Goal: Information Seeking & Learning: Learn about a topic

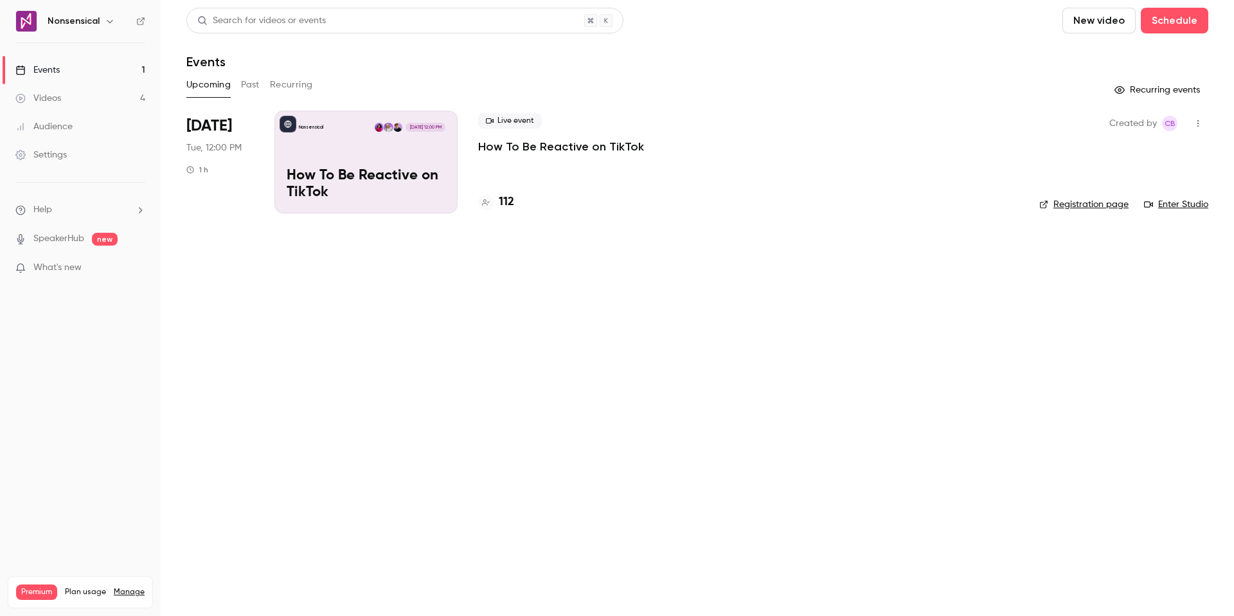
click at [72, 97] on link "Videos 4" at bounding box center [80, 98] width 161 height 28
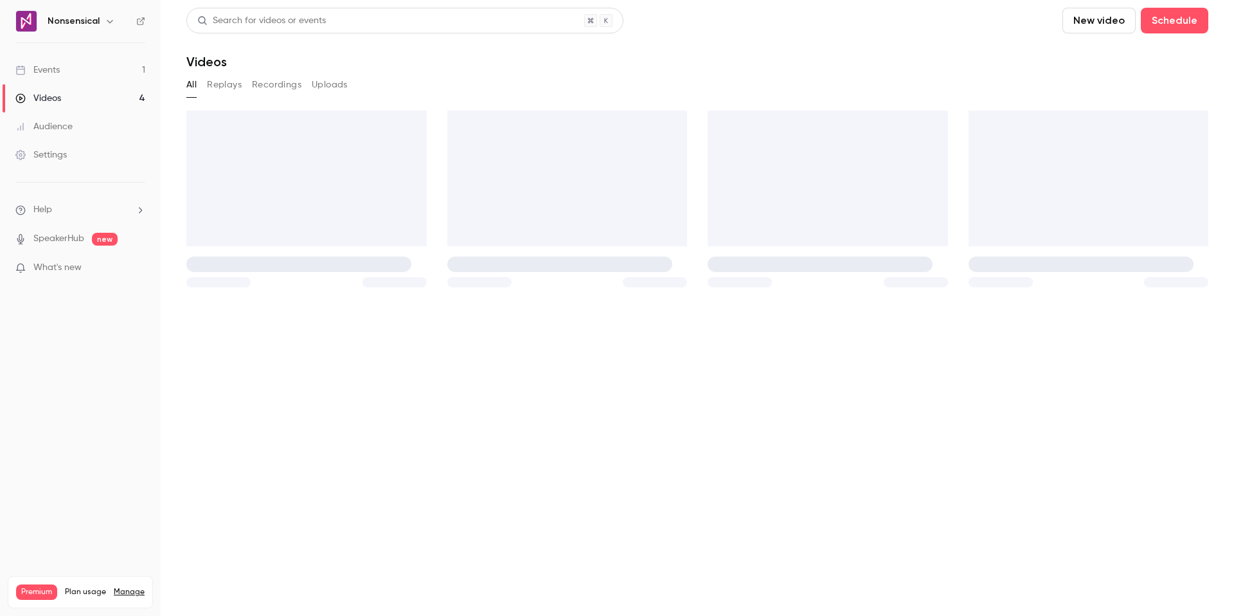
click at [76, 77] on link "Events 1" at bounding box center [80, 70] width 161 height 28
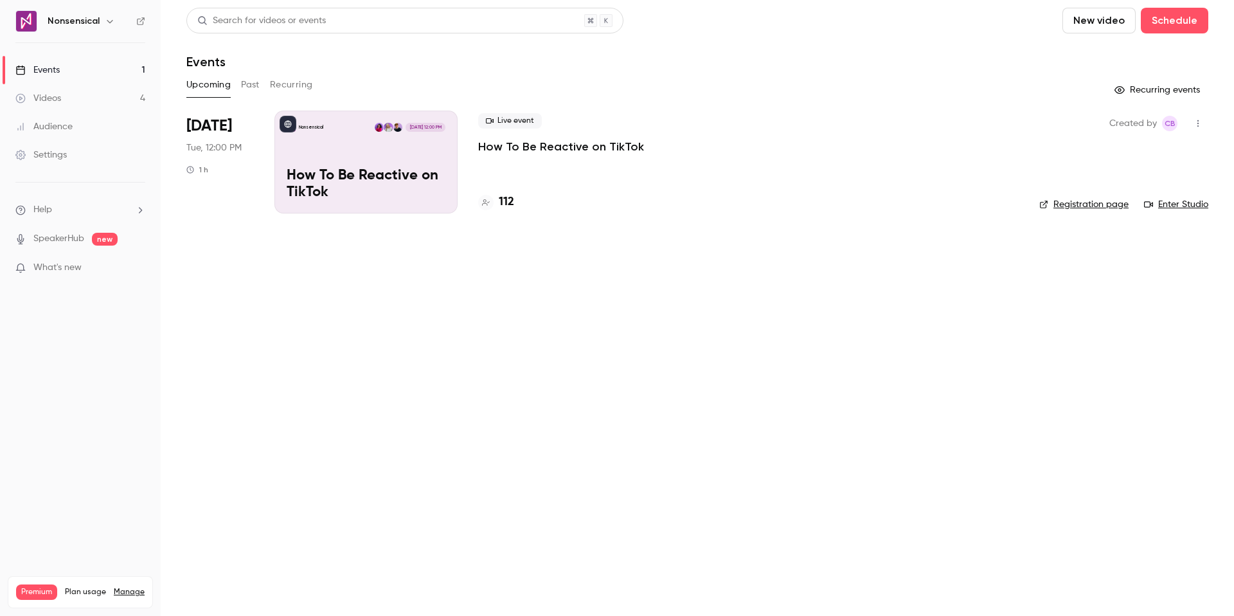
click at [514, 170] on div "Live event How To Be Reactive on TikTok 112" at bounding box center [748, 162] width 541 height 103
click at [514, 202] on div "112" at bounding box center [748, 201] width 541 height 17
click at [658, 155] on div "Live event How To Be Reactive on TikTok 112" at bounding box center [748, 162] width 541 height 103
click at [75, 74] on link "Events 1" at bounding box center [80, 70] width 161 height 28
click at [257, 86] on button "Past" at bounding box center [250, 85] width 19 height 21
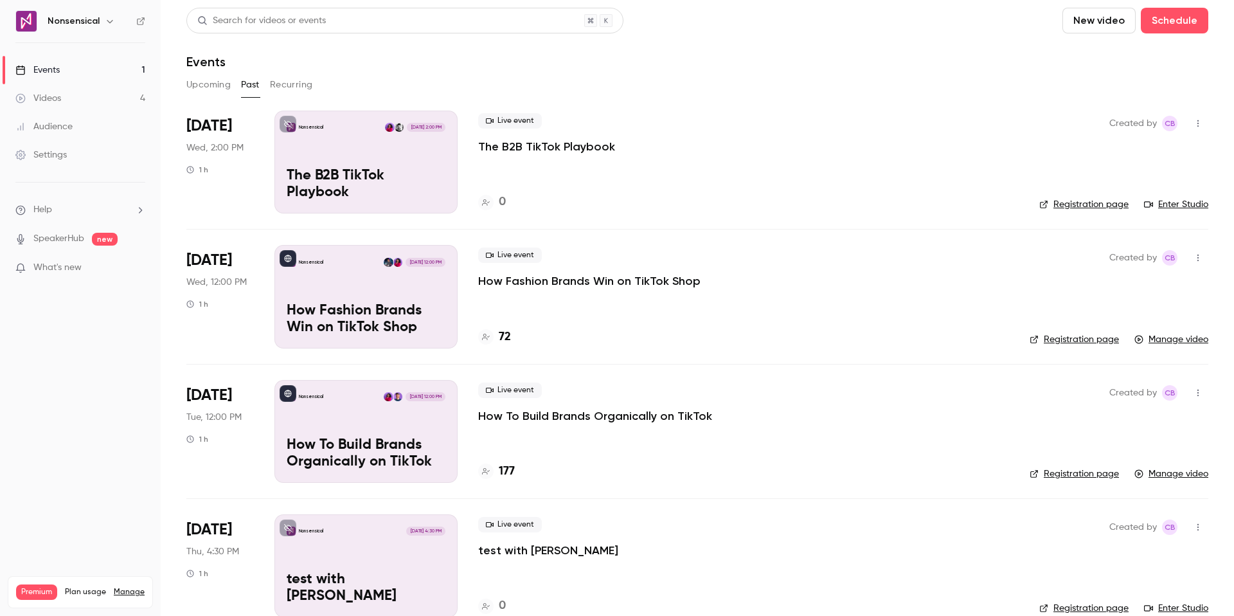
click at [219, 88] on button "Upcoming" at bounding box center [208, 85] width 44 height 21
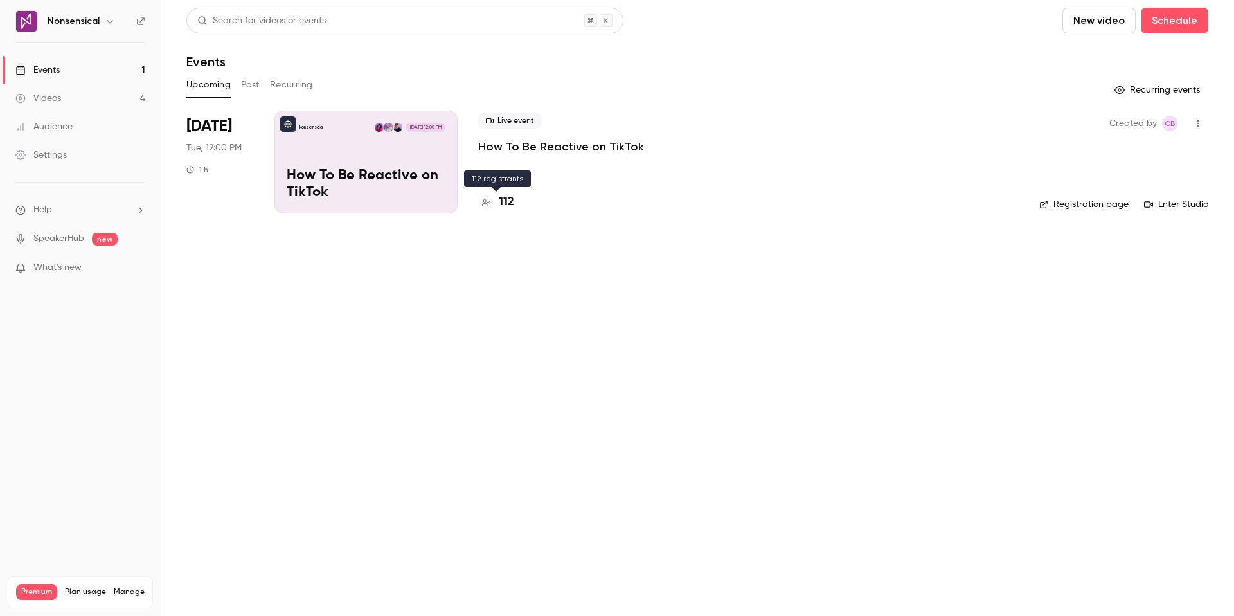
click at [500, 204] on h4 "112" at bounding box center [506, 201] width 15 height 17
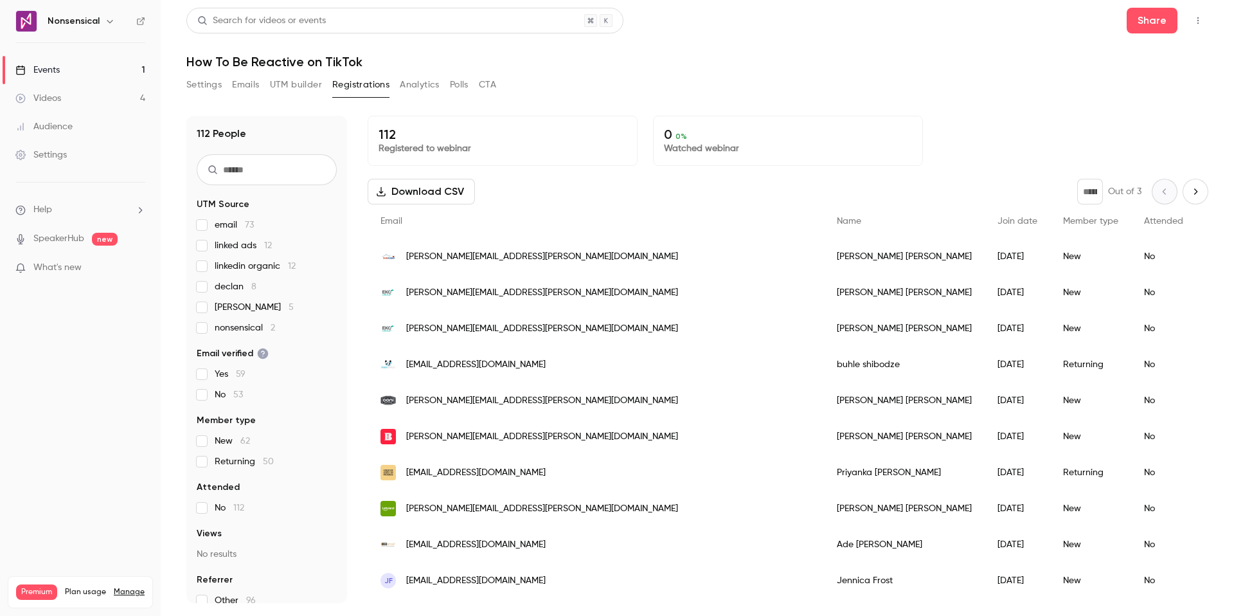
click at [292, 84] on button "UTM builder" at bounding box center [296, 85] width 52 height 21
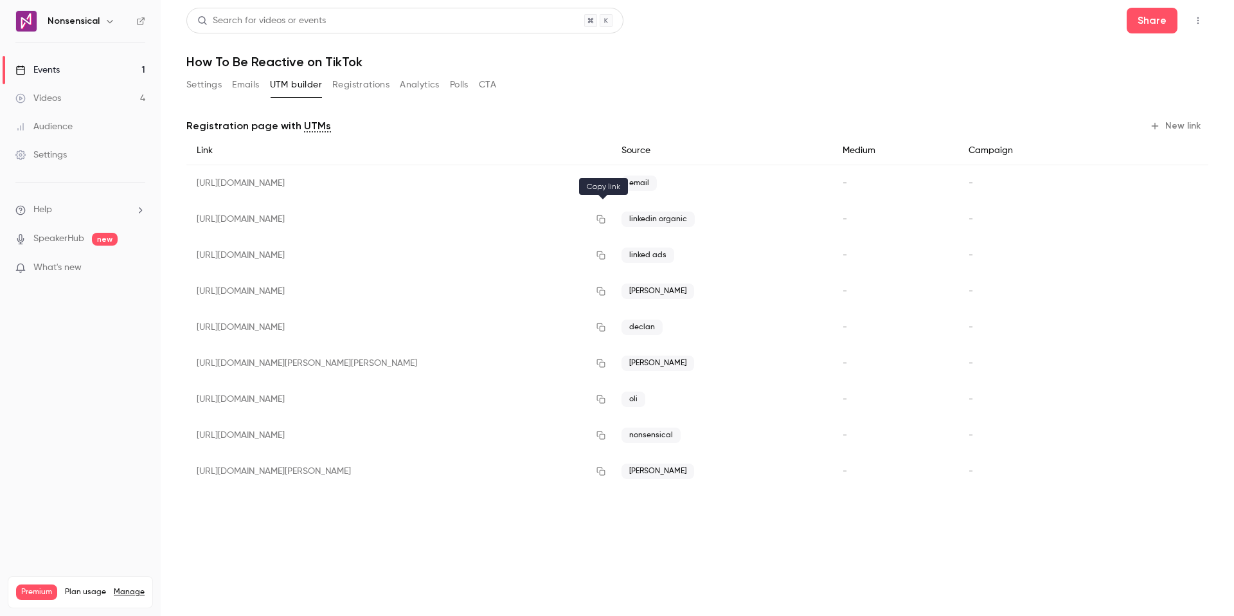
click at [605, 218] on icon "button" at bounding box center [600, 219] width 8 height 8
click at [100, 71] on link "Events 1" at bounding box center [80, 70] width 161 height 28
